Goal: Find specific page/section: Find specific page/section

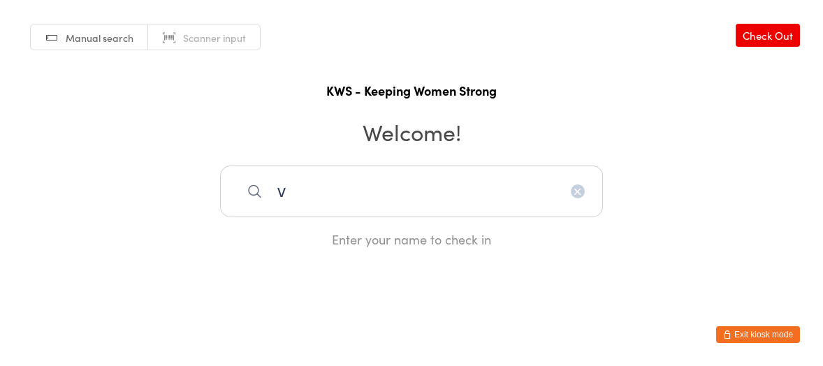
type input "v"
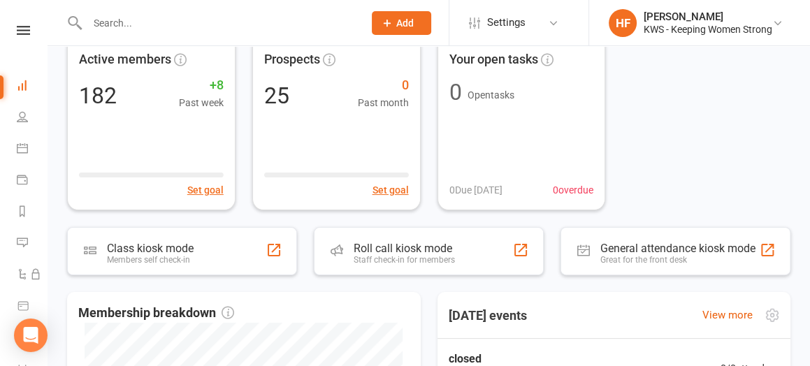
scroll to position [175, 0]
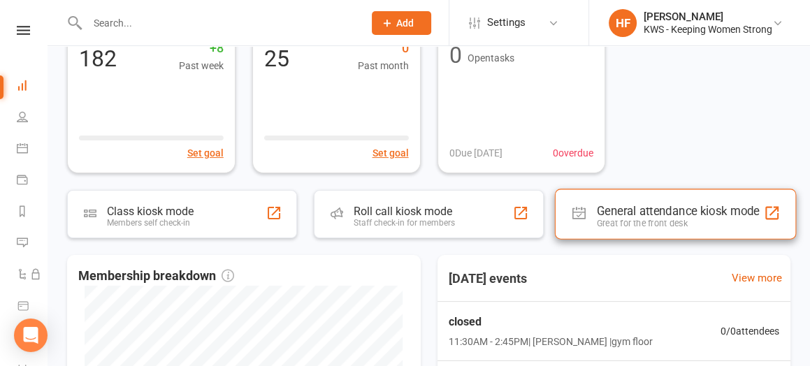
click at [615, 210] on div "General attendance kiosk mode" at bounding box center [678, 211] width 163 height 14
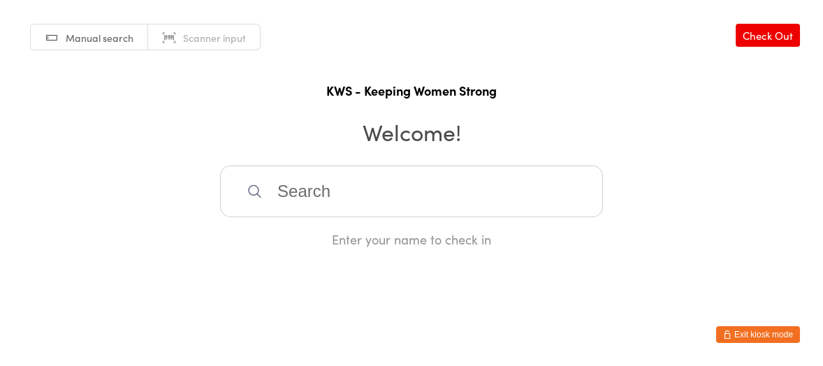
click at [296, 197] on input "search" at bounding box center [411, 192] width 383 height 52
